Goal: Find specific page/section: Find specific page/section

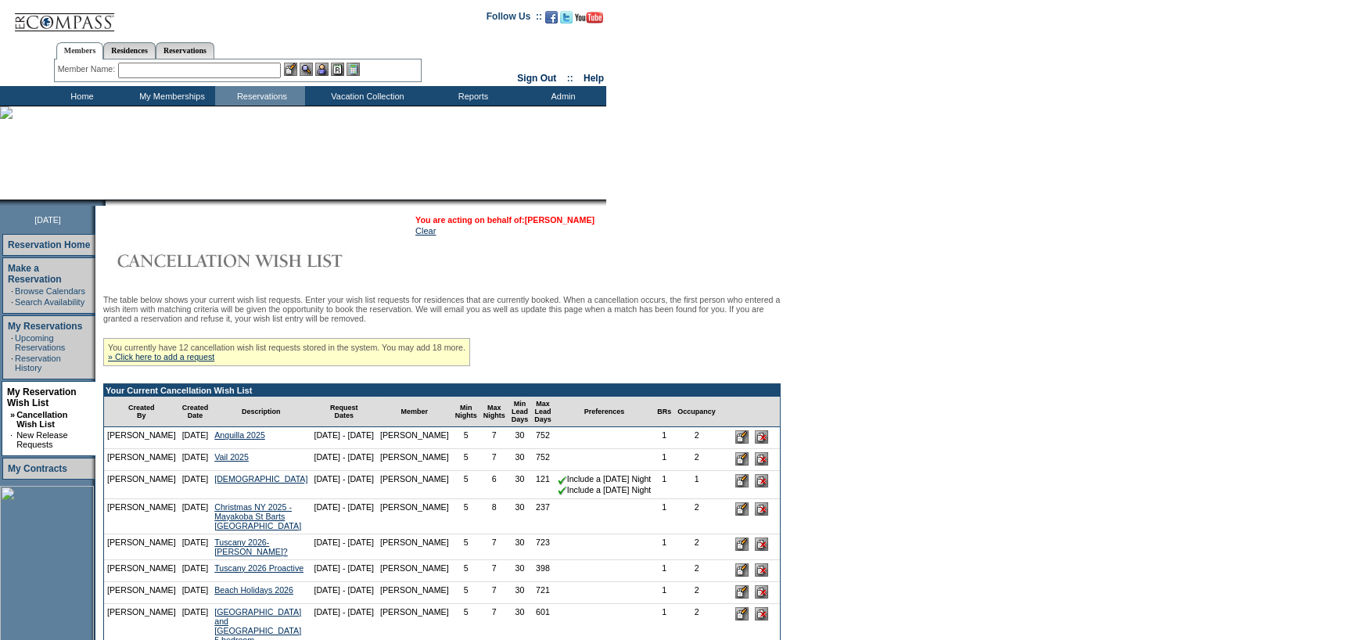
click at [584, 223] on link "[PERSON_NAME]" at bounding box center [560, 219] width 70 height 9
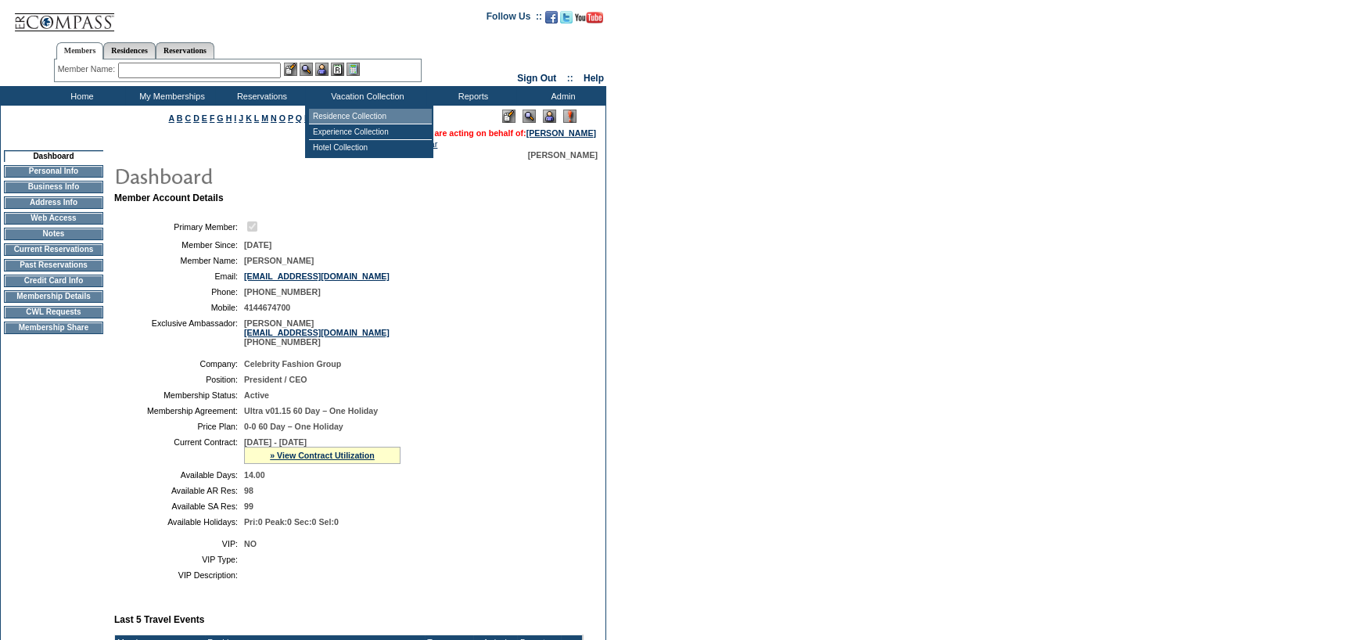
click at [321, 120] on td "Residence Collection" at bounding box center [370, 117] width 123 height 16
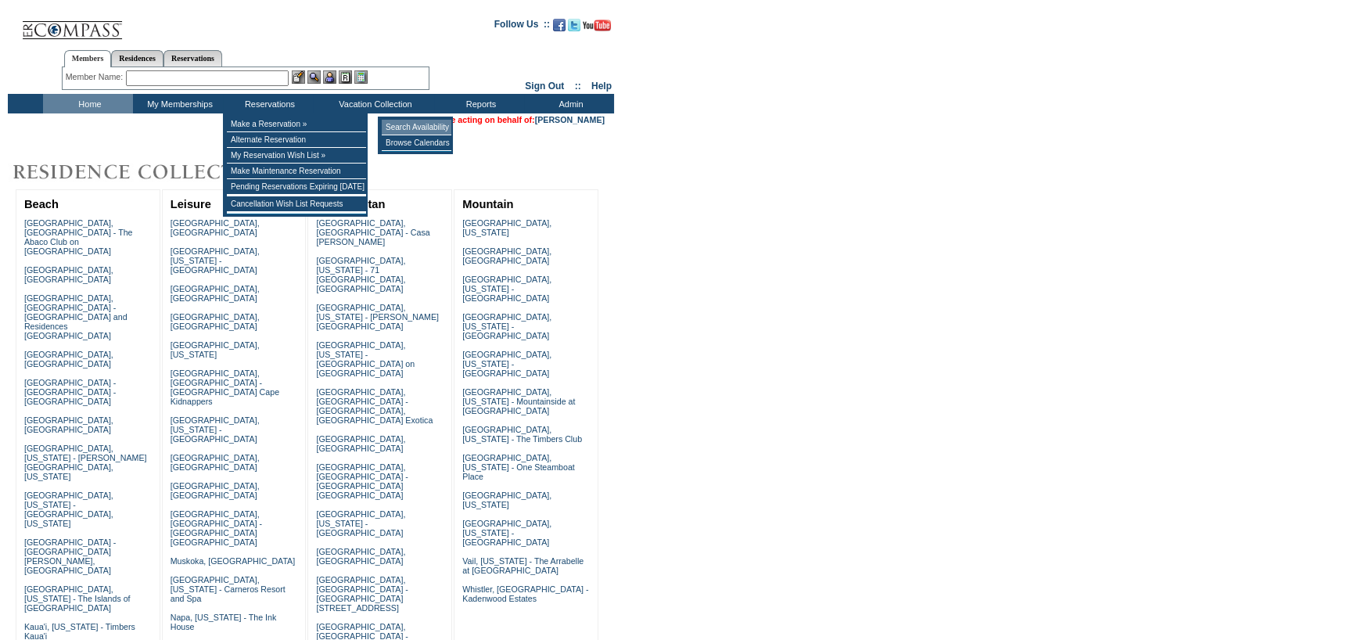
click at [395, 129] on td "Search Availability" at bounding box center [417, 128] width 70 height 16
